Goal: Task Accomplishment & Management: Manage account settings

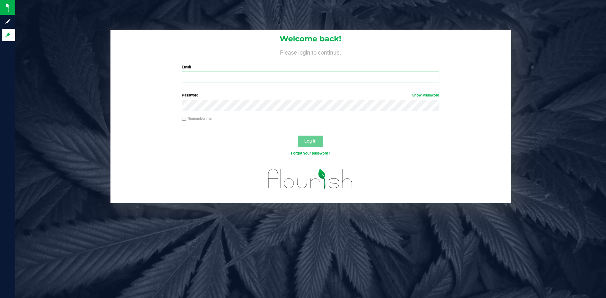
click at [269, 76] on input "Email" at bounding box center [310, 77] width 257 height 11
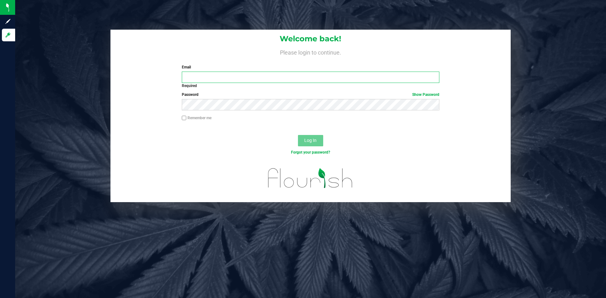
type input "[PERSON_NAME][EMAIL_ADDRESS][DOMAIN_NAME]"
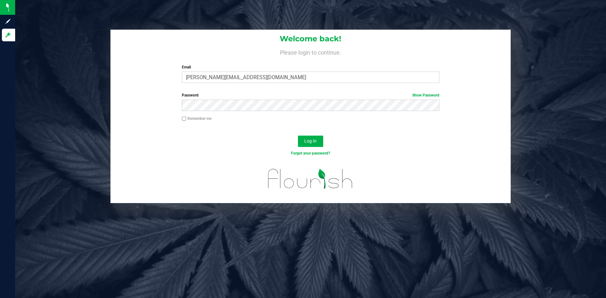
click at [319, 135] on div "Log In" at bounding box center [310, 143] width 400 height 21
click at [320, 139] on button "Log In" at bounding box center [310, 141] width 25 height 11
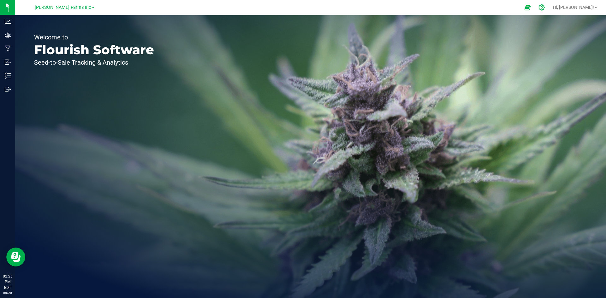
click at [545, 7] on icon at bounding box center [542, 7] width 6 height 6
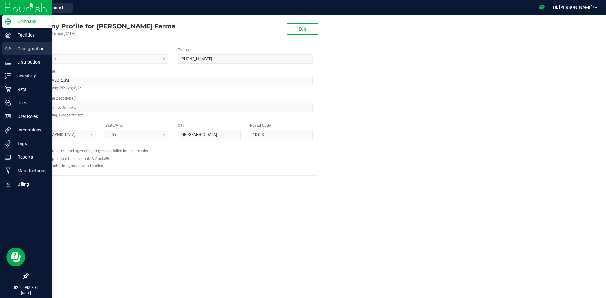
click at [22, 52] on p "Configuration" at bounding box center [30, 49] width 38 height 8
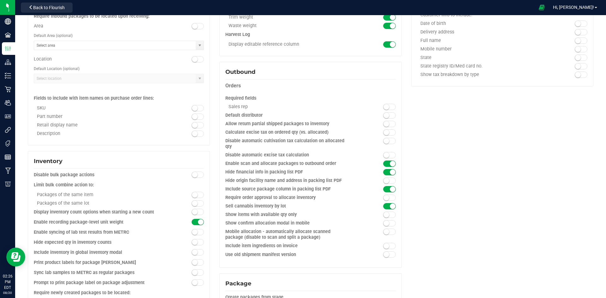
scroll to position [501, 0]
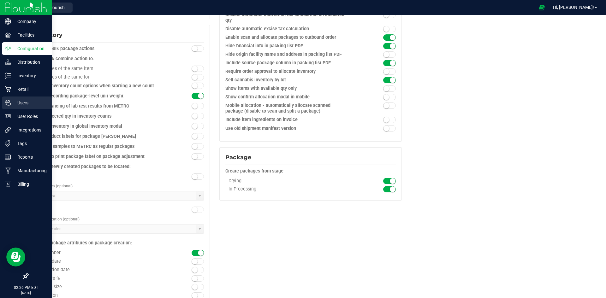
click at [33, 99] on div "Users" at bounding box center [27, 103] width 50 height 13
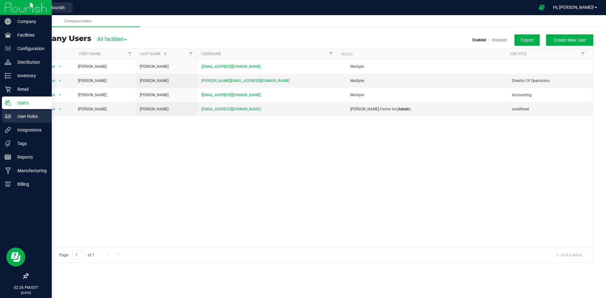
click at [27, 115] on p "User Roles" at bounding box center [30, 117] width 38 height 8
